Goal: Check status: Check status

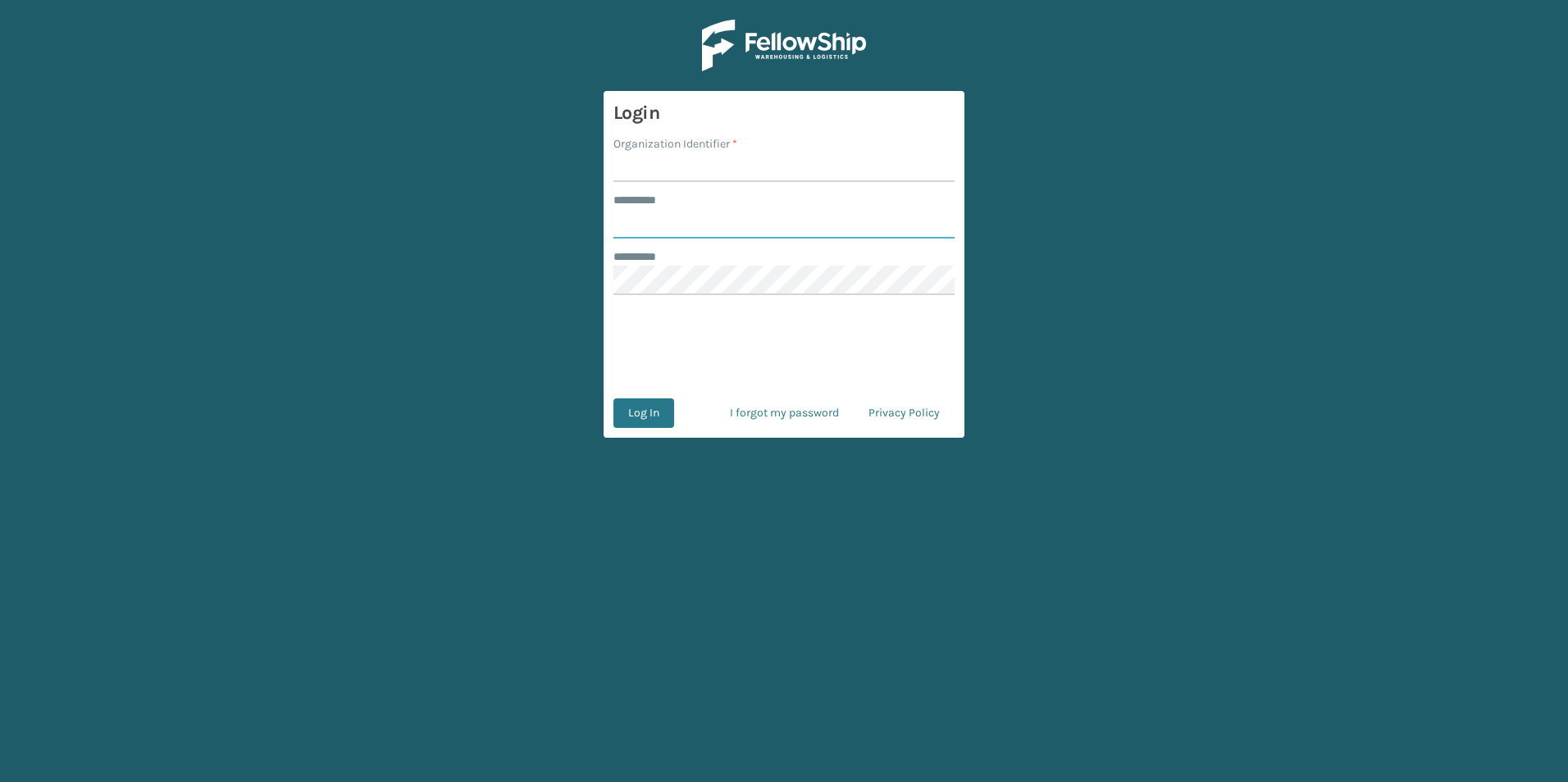
type input "******"
click at [679, 159] on input "Organization Identifier *" at bounding box center [784, 167] width 341 height 30
type input "[PERSON_NAME]"
click at [650, 422] on button "Log In" at bounding box center [644, 413] width 61 height 30
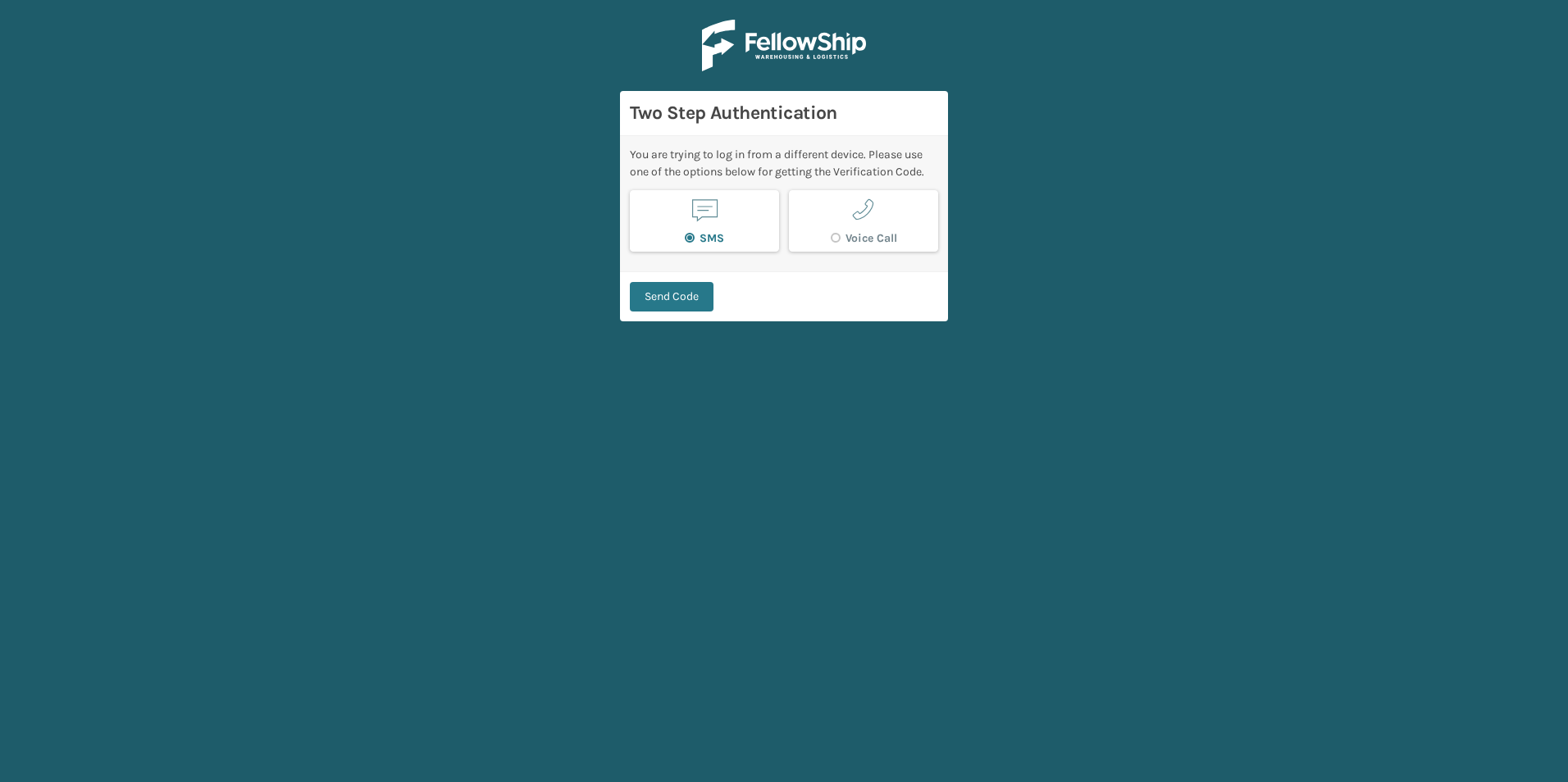
click at [688, 277] on div "Send Code" at bounding box center [783, 297] width 328 height 50
click at [688, 290] on button "Send Code" at bounding box center [672, 297] width 84 height 30
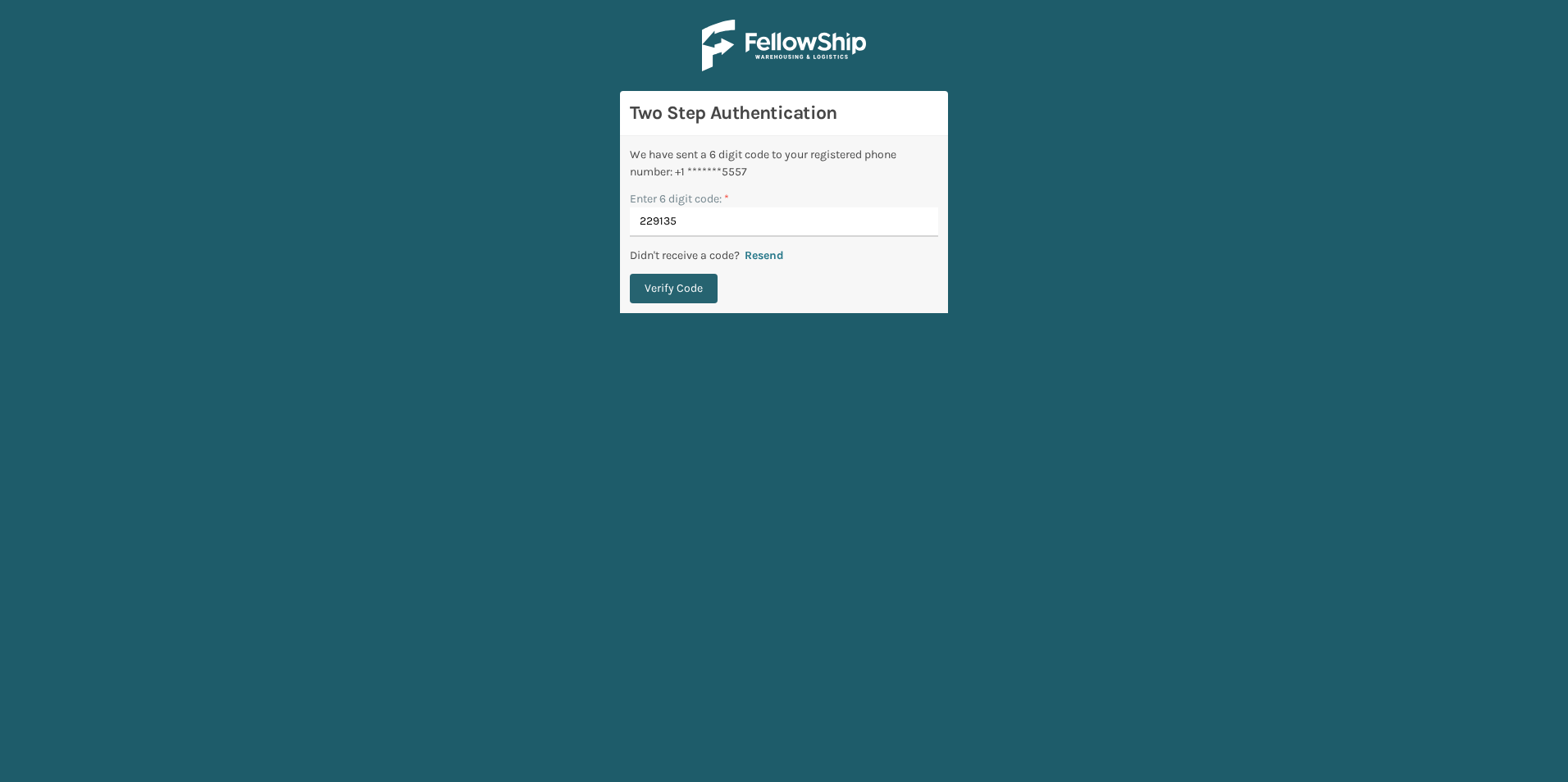
type input "229135"
click at [677, 289] on button "Verify Code" at bounding box center [674, 288] width 87 height 30
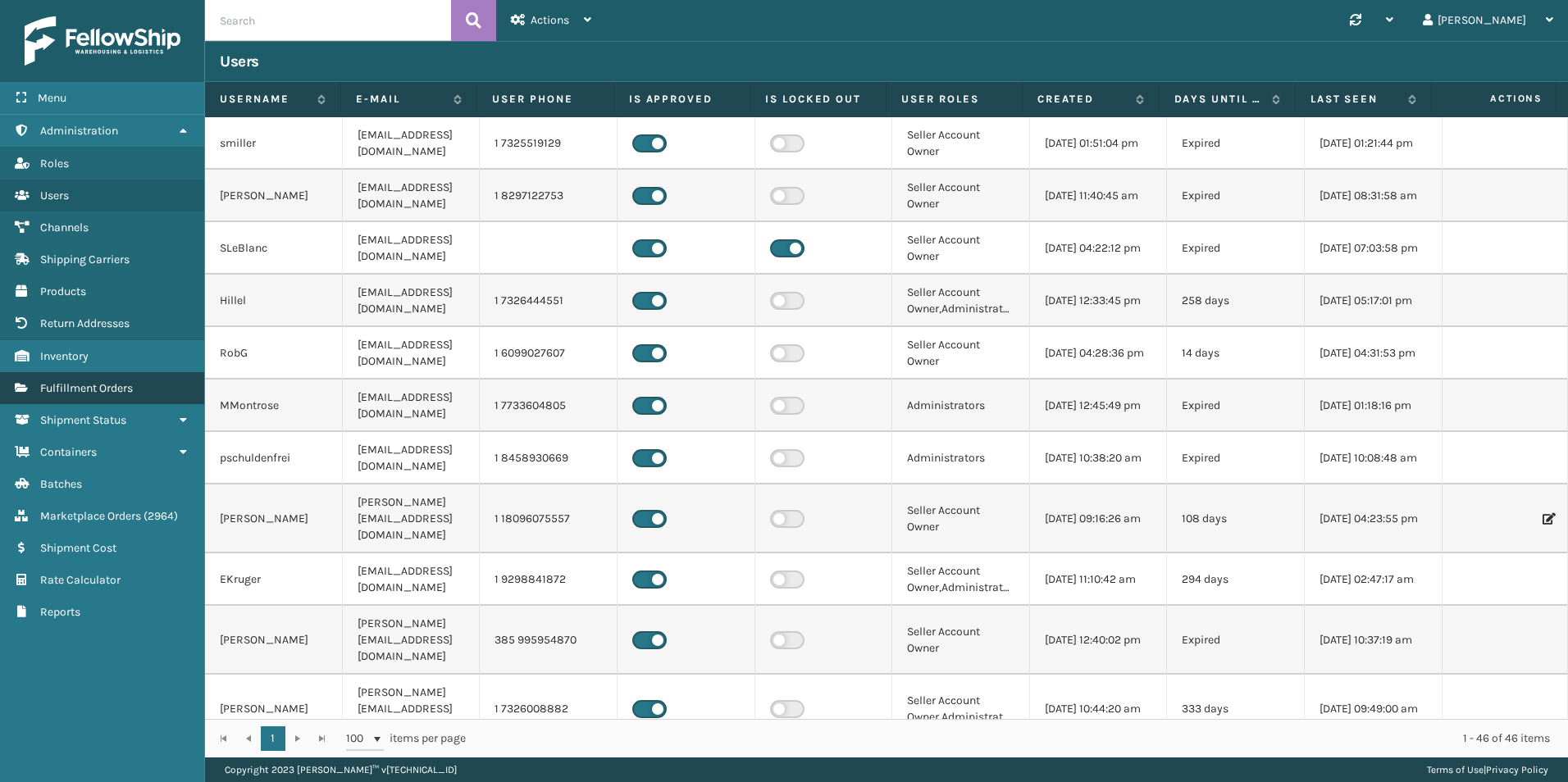
click at [84, 386] on span "Fulfillment Orders" at bounding box center [86, 388] width 92 height 14
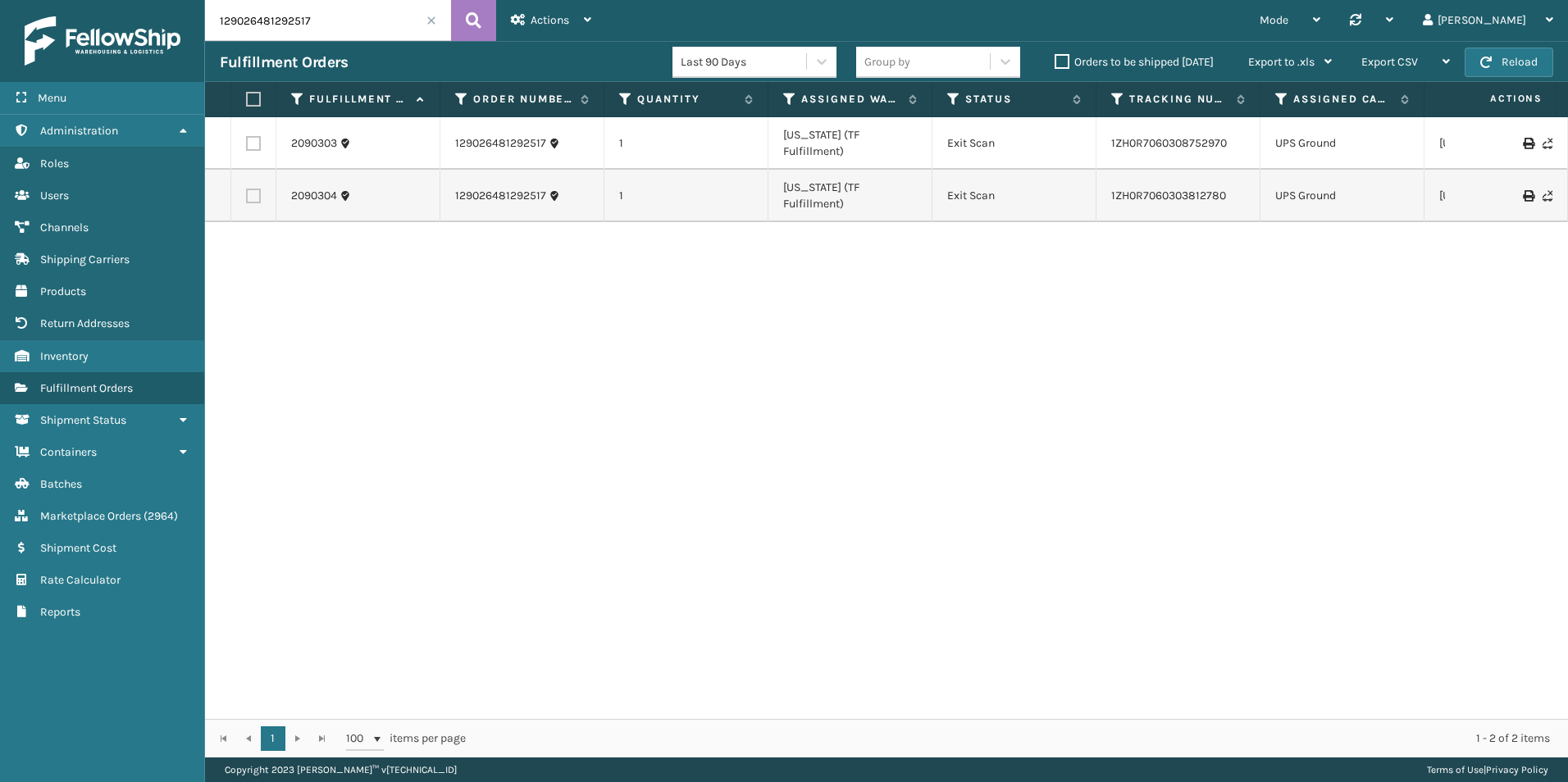
click at [317, 17] on input "129026481292517" at bounding box center [328, 20] width 246 height 41
paste input "5023652876"
type input "129025023652876"
click at [465, 7] on button at bounding box center [474, 20] width 45 height 41
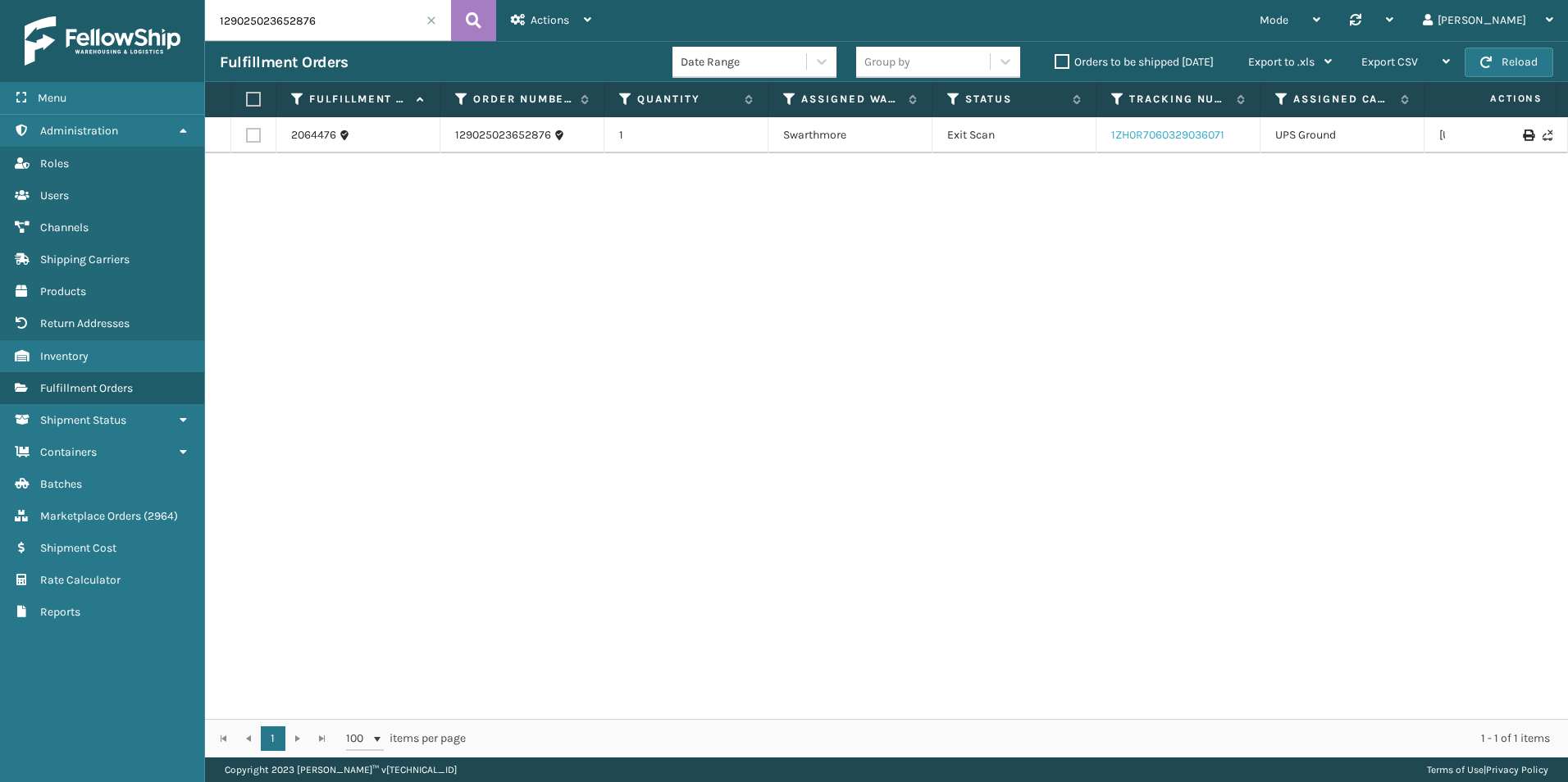
click at [1145, 130] on link "1ZH0R7060329036071" at bounding box center [1168, 134] width 113 height 14
click at [316, 129] on link "2064476" at bounding box center [313, 134] width 45 height 16
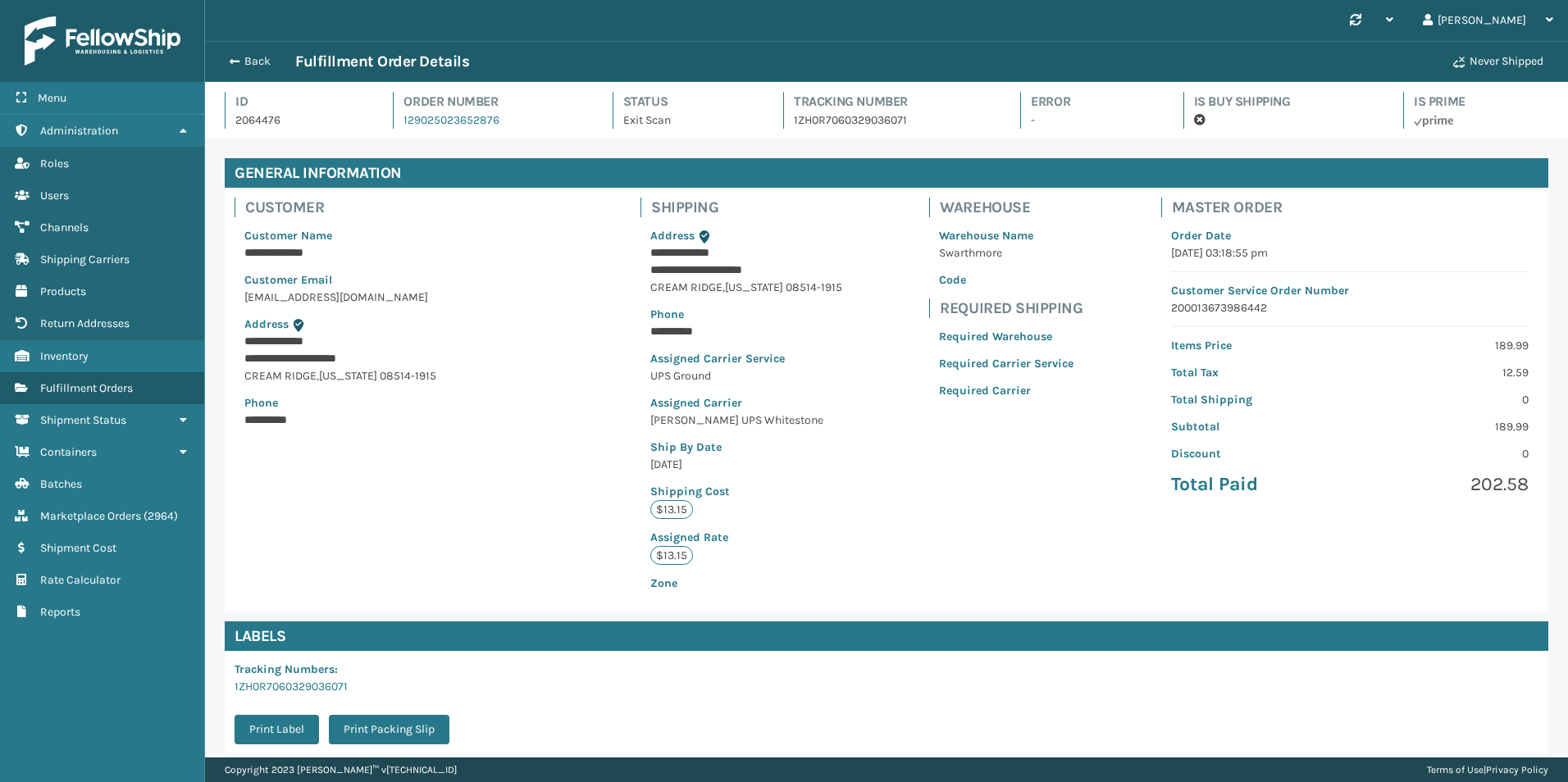
scroll to position [204, 0]
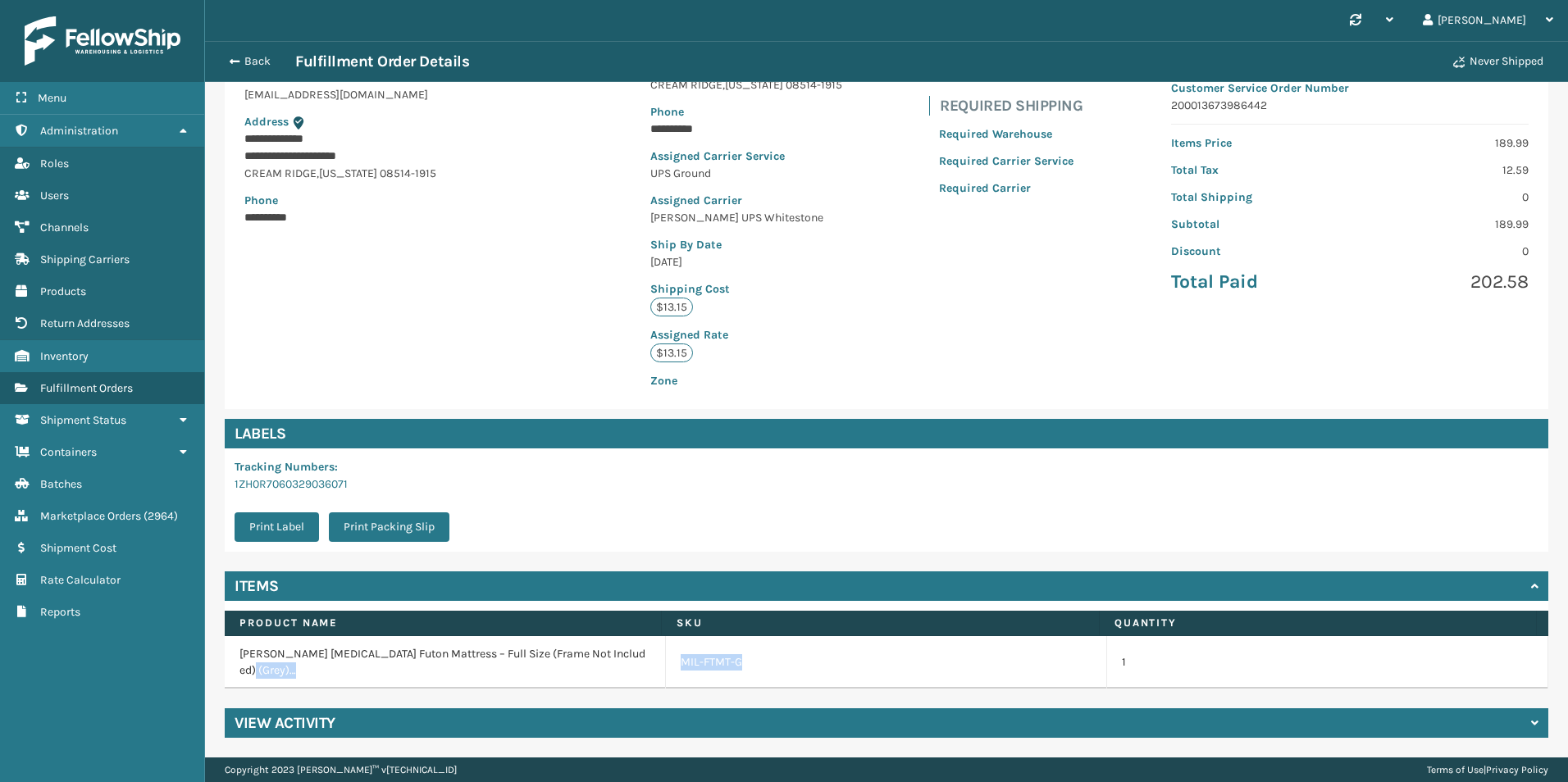
drag, startPoint x: 752, startPoint y: 662, endPoint x: 653, endPoint y: 668, distance: 99.2
click at [653, 668] on tr "[PERSON_NAME] [MEDICAL_DATA] Futon Mattress – Full Size (Frame Not Included) (G…" at bounding box center [887, 662] width 1324 height 53
copy tr "[PERSON_NAME] [MEDICAL_DATA] Futon Mattress – Full Size (Frame Not Included) (G…"
